Goal: Information Seeking & Learning: Learn about a topic

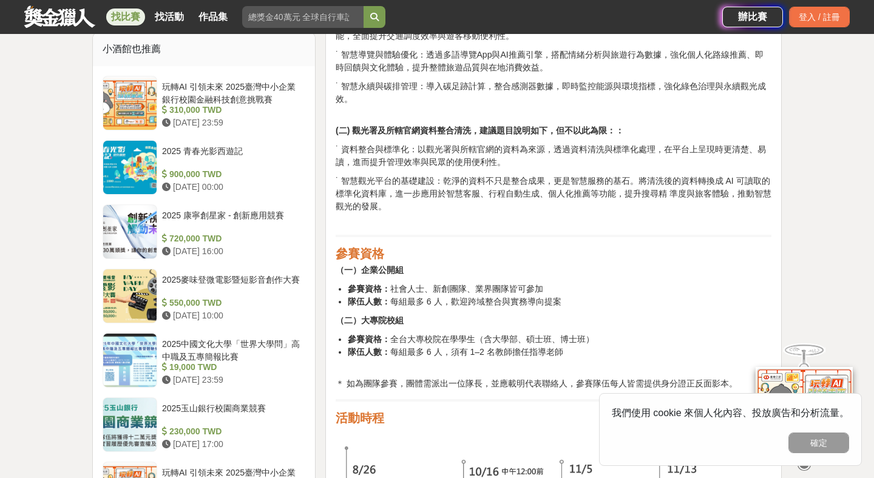
scroll to position [1096, 0]
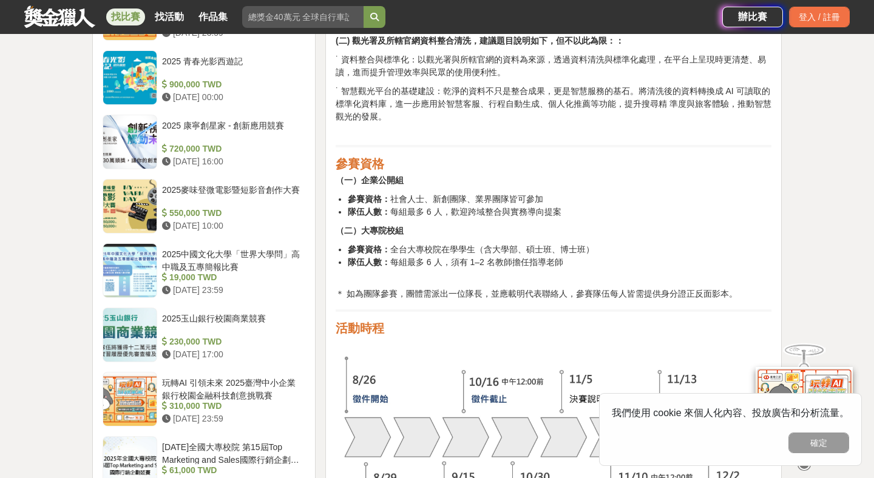
click at [491, 215] on li "隊伍人數： 每組最多 6 人，歡迎跨域整合與實務導向提案" at bounding box center [560, 212] width 424 height 13
click at [553, 268] on li "隊伍人數： 每組最多 6 人，須有 1–2 名教師擔任指導老師" at bounding box center [560, 268] width 424 height 25
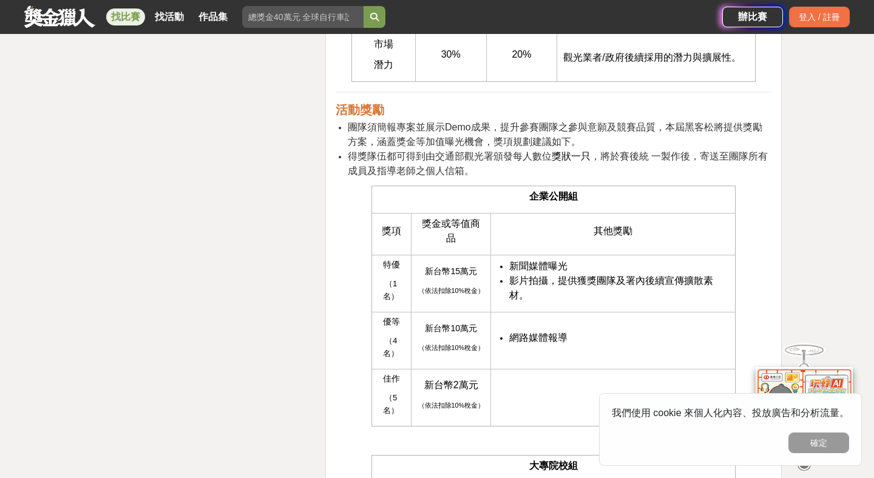
scroll to position [2906, 0]
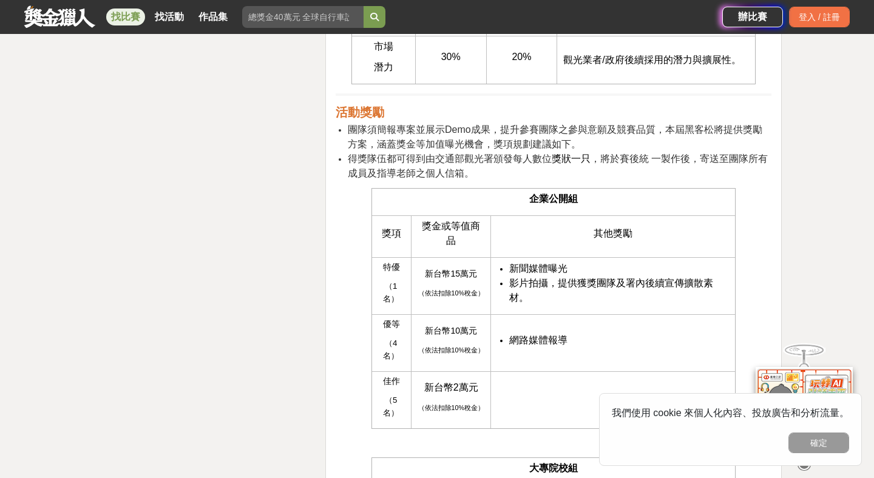
click at [494, 165] on li "得獎隊伍都可得到由交通部觀光署頒發每人數位 獎狀一只 ，將於賽後統 一製作後，寄送至團隊所有成員及指導老師之個人信箱。" at bounding box center [560, 166] width 424 height 29
click at [486, 165] on div at bounding box center [486, 165] width 0 height 0
click at [513, 158] on span "得獎隊伍都可得到由交通部觀光署頒發每人數位" at bounding box center [450, 159] width 204 height 10
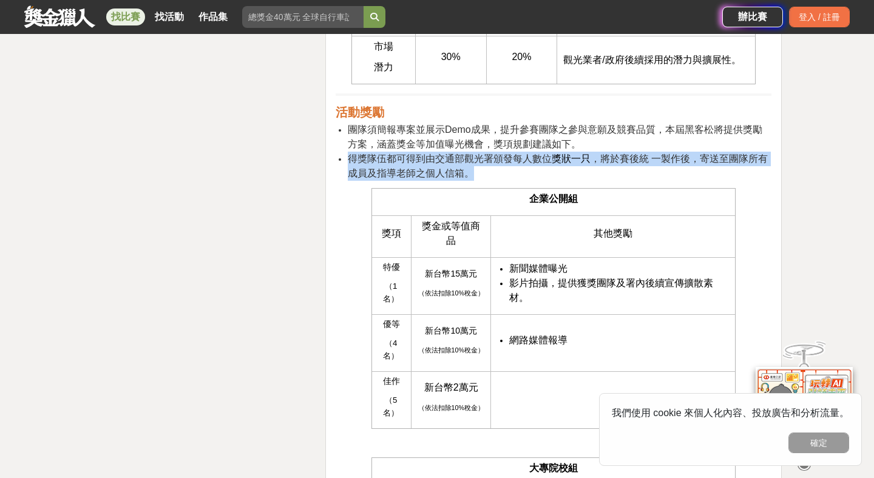
click at [513, 158] on span "得獎隊伍都可得到由交通部觀光署頒發每人數位" at bounding box center [450, 159] width 204 height 10
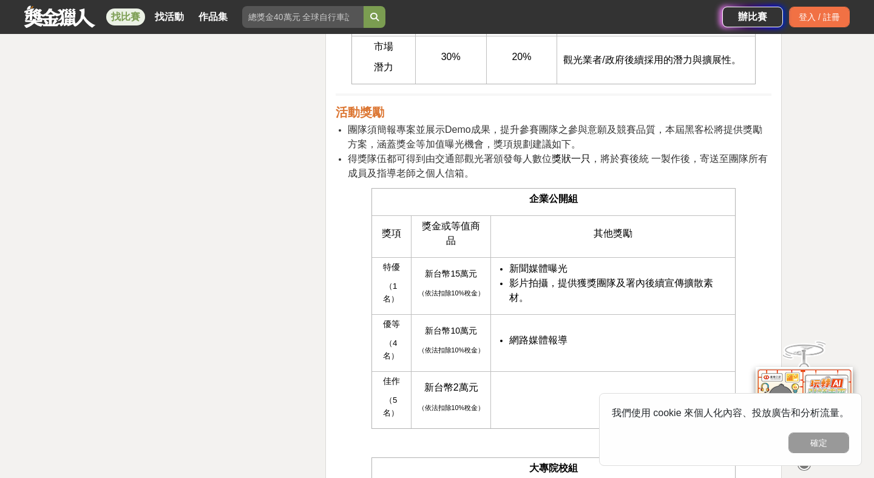
click at [567, 223] on td "其他獎勵" at bounding box center [613, 237] width 245 height 42
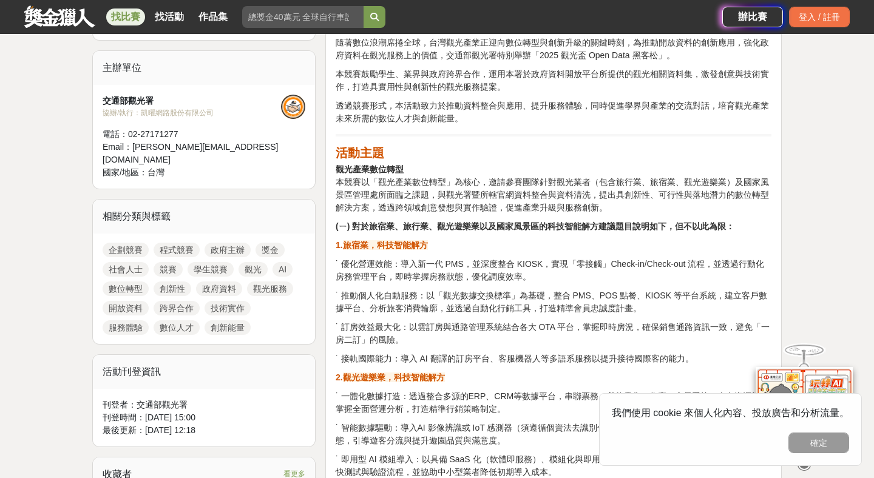
scroll to position [398, 0]
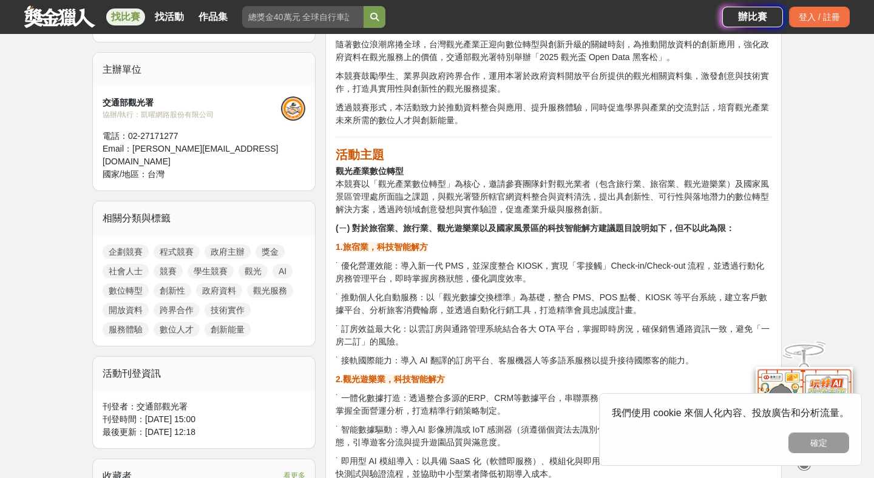
click at [522, 226] on strong "(ㄧ) 對於旅宿業、旅行業、觀光遊樂業以及國家風景區的科技智能解方建議題目說明如下，但不以此為限：" at bounding box center [535, 228] width 399 height 10
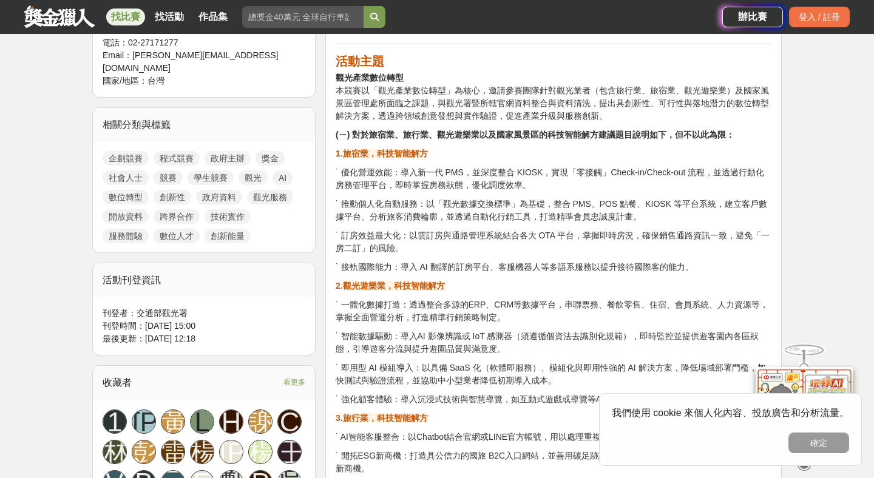
scroll to position [493, 0]
